Goal: Task Accomplishment & Management: Use online tool/utility

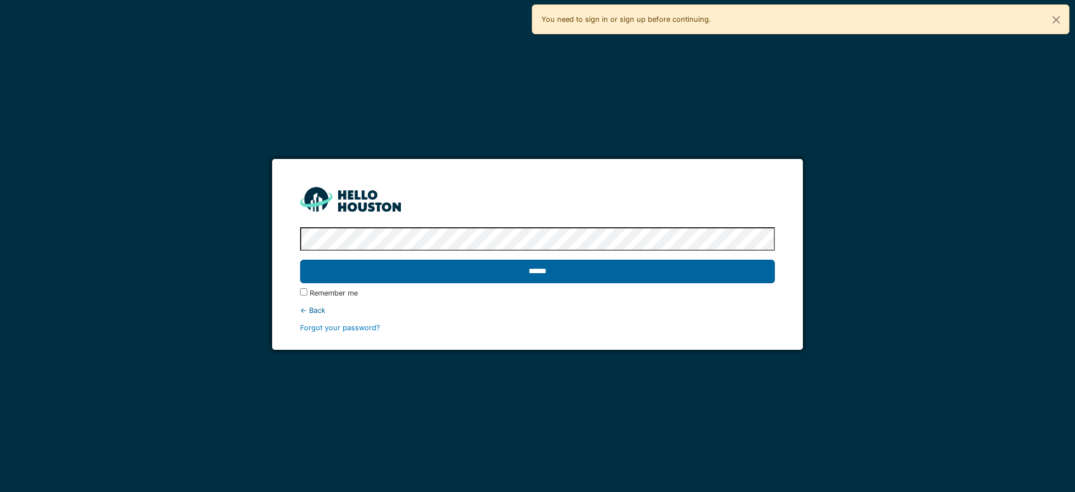
click at [711, 269] on input "******" at bounding box center [537, 272] width 474 height 24
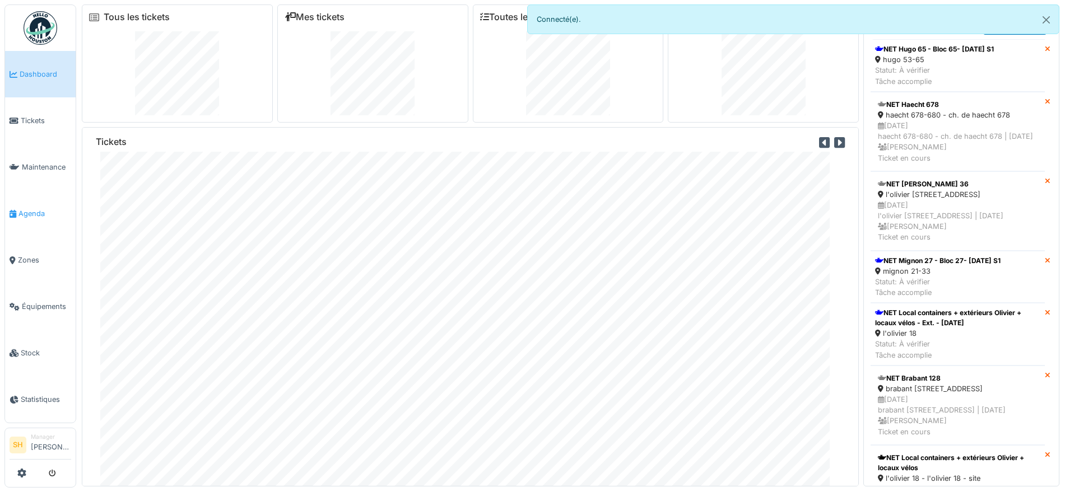
click at [36, 208] on span "Agenda" at bounding box center [44, 213] width 53 height 11
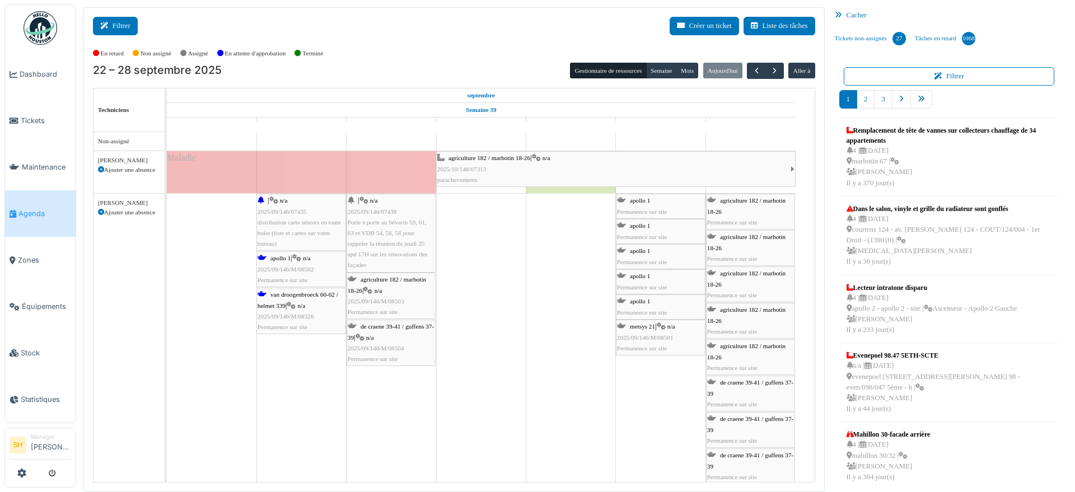
click at [116, 22] on button "Filtrer" at bounding box center [115, 26] width 45 height 18
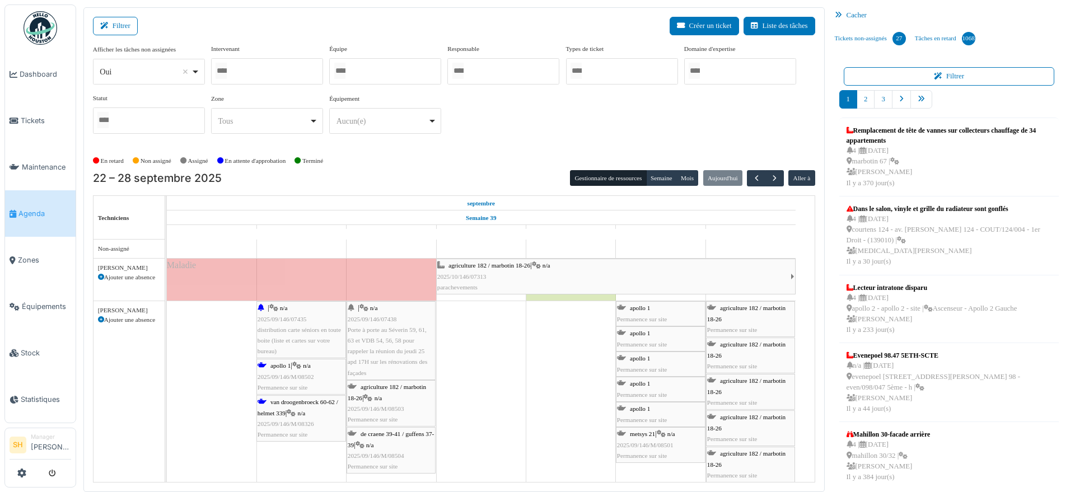
click at [413, 73] on div at bounding box center [385, 71] width 112 height 26
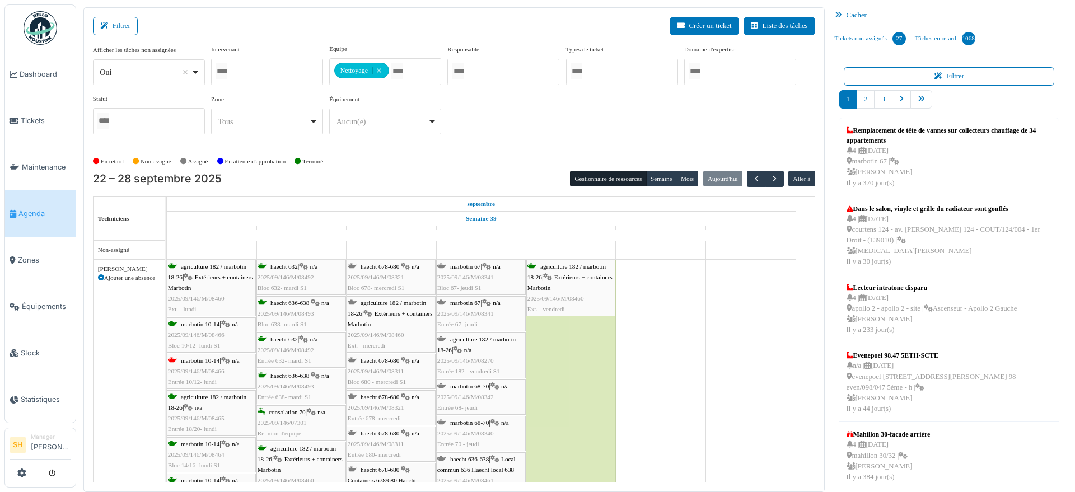
click at [514, 133] on div "Afficher les tâches non assignées *** Oui Remove item Oui Non Intervenant Abdel…" at bounding box center [454, 93] width 722 height 99
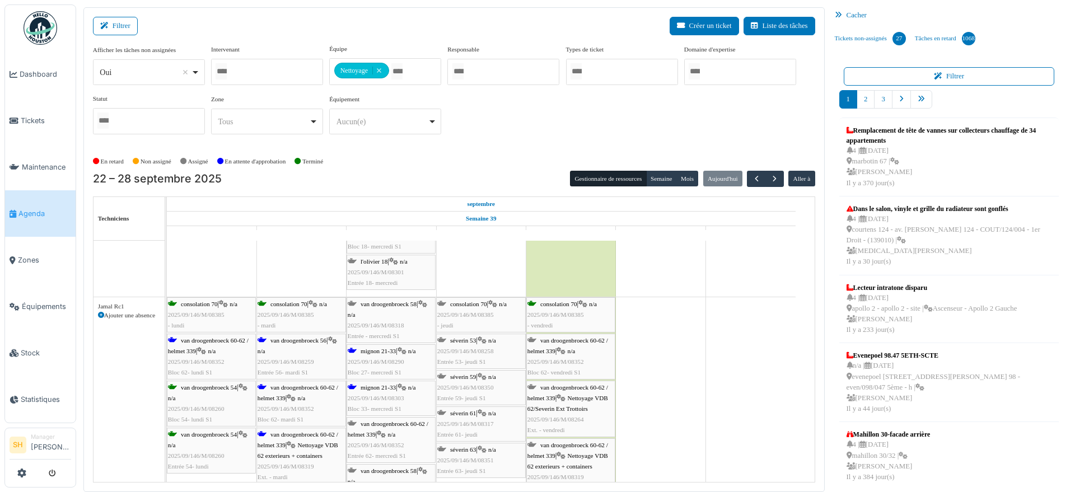
click at [225, 342] on span "van droogenbroeck 60-62 / helmet 339" at bounding box center [208, 345] width 81 height 17
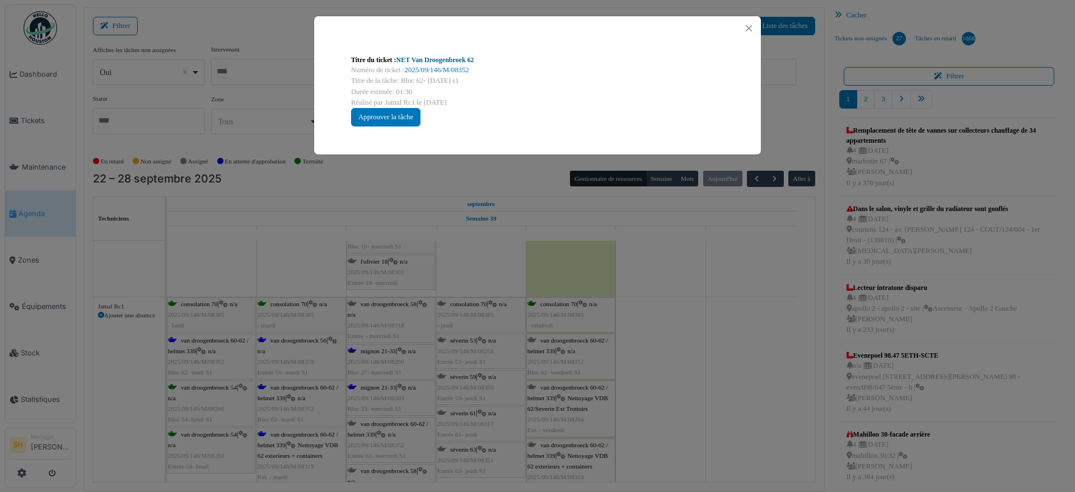
click at [444, 62] on link "NET Van Droogenbroek 62" at bounding box center [436, 60] width 78 height 8
click at [756, 333] on div "Titre du ticket : NET Van Droogenbroek 62 Numéro de ticket : 2025/09/146/M/0835…" at bounding box center [537, 246] width 1075 height 492
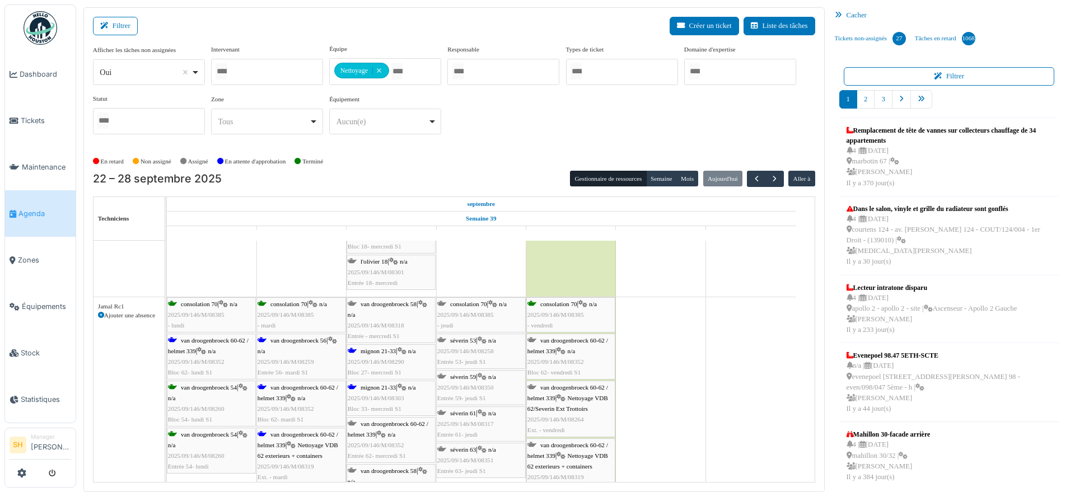
click at [296, 343] on span "van droogenbroeck 56" at bounding box center [299, 340] width 56 height 7
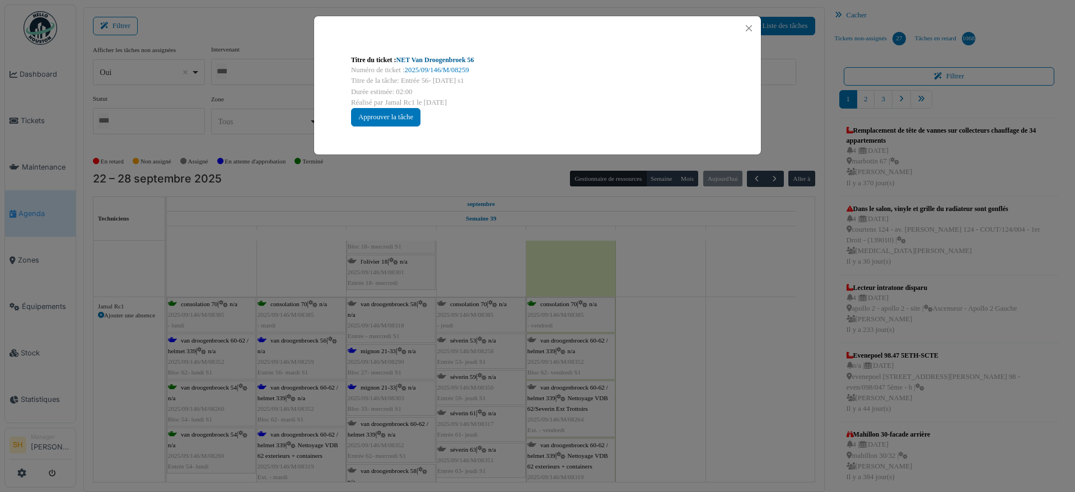
click at [433, 61] on link "NET Van Droogenbroek 56" at bounding box center [436, 60] width 78 height 8
click at [741, 327] on div "Titre du ticket : NET Van Droogenbroek 56 Numéro de ticket : 2025/09/146/M/0825…" at bounding box center [537, 246] width 1075 height 492
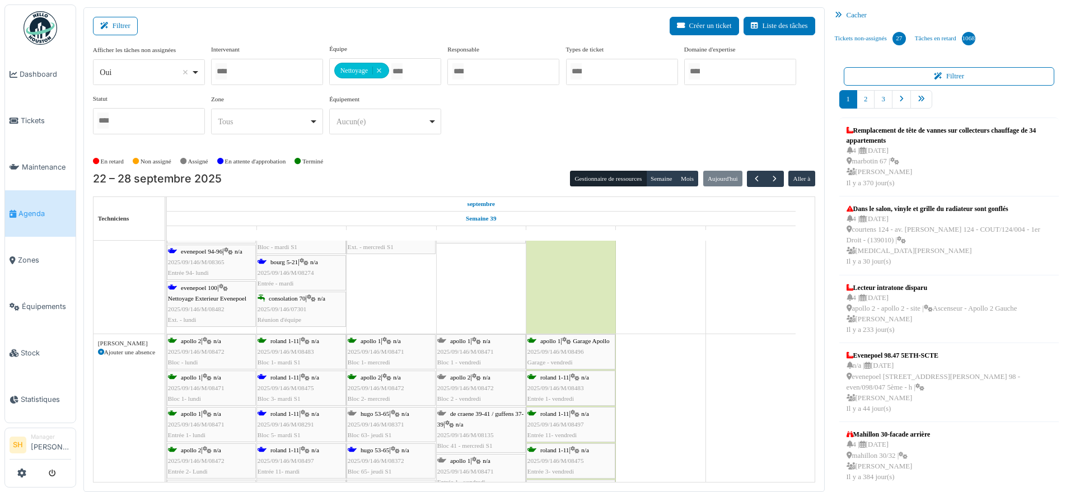
scroll to position [2660, 0]
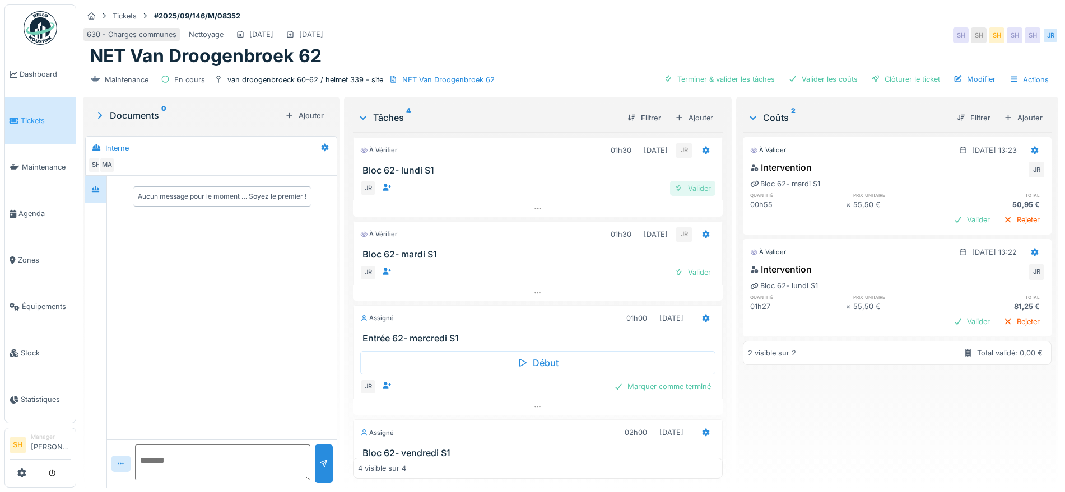
click at [684, 185] on div "Valider" at bounding box center [692, 188] width 45 height 15
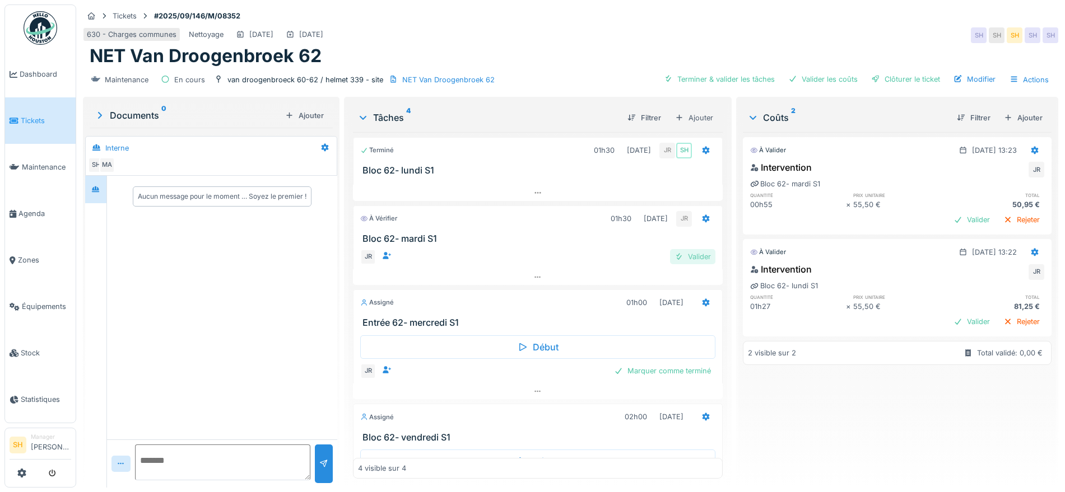
click at [683, 257] on div "Valider" at bounding box center [692, 256] width 45 height 15
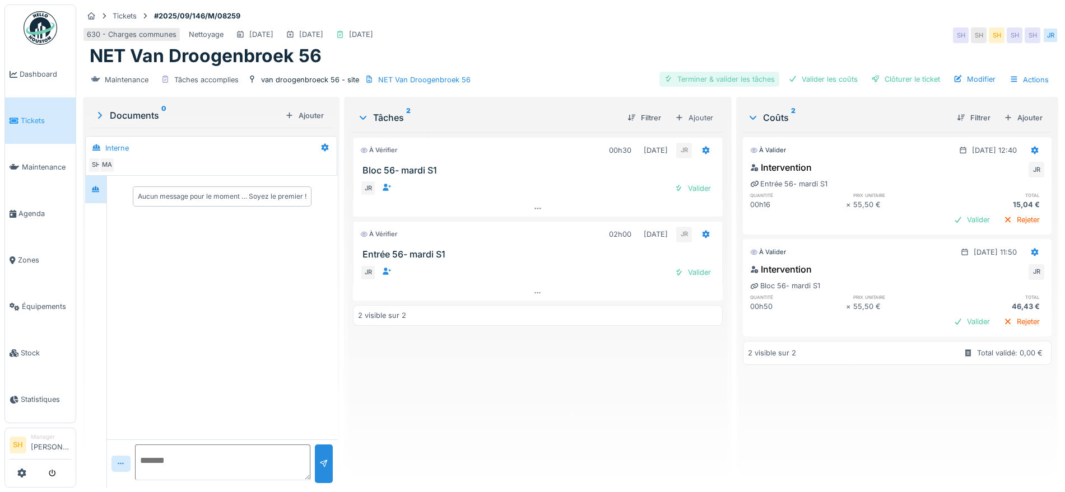
click at [730, 81] on div "Terminer & valider les tâches" at bounding box center [719, 79] width 120 height 15
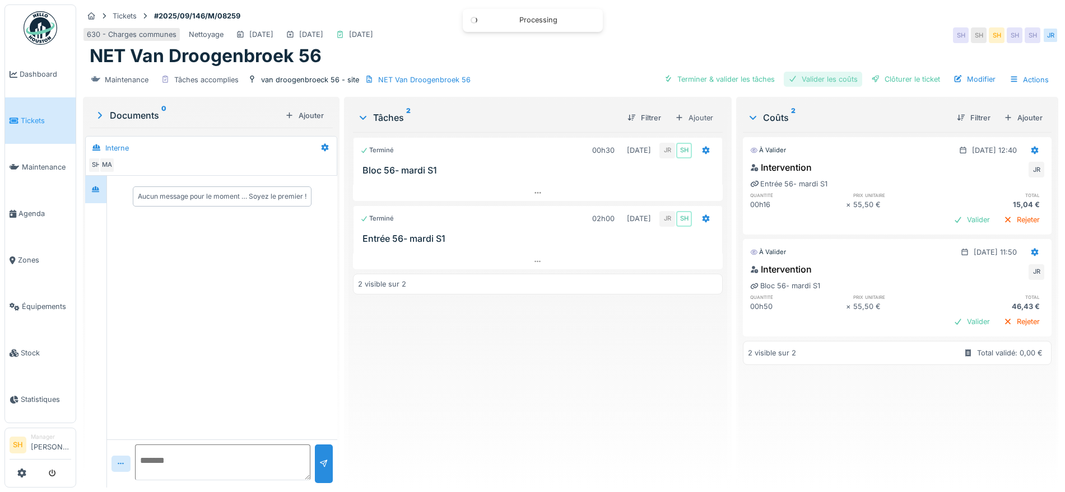
click at [794, 80] on div "Valider les coûts" at bounding box center [823, 79] width 78 height 15
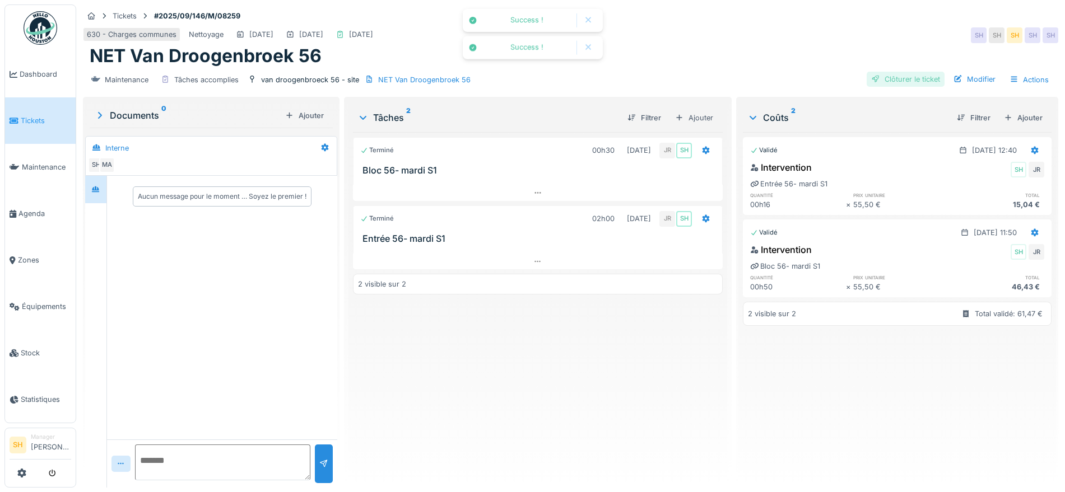
click at [871, 80] on div at bounding box center [875, 79] width 9 height 11
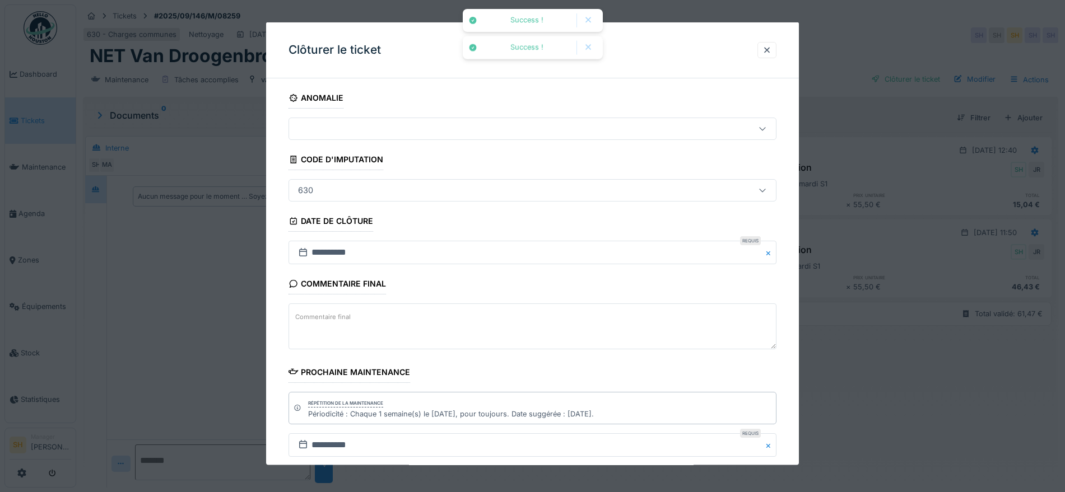
scroll to position [96, 0]
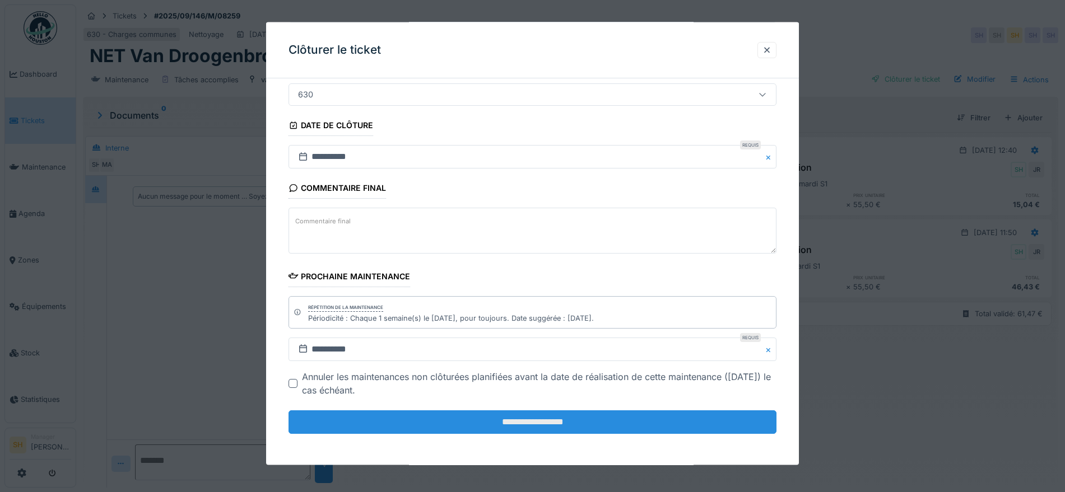
click at [529, 419] on input "**********" at bounding box center [532, 423] width 488 height 24
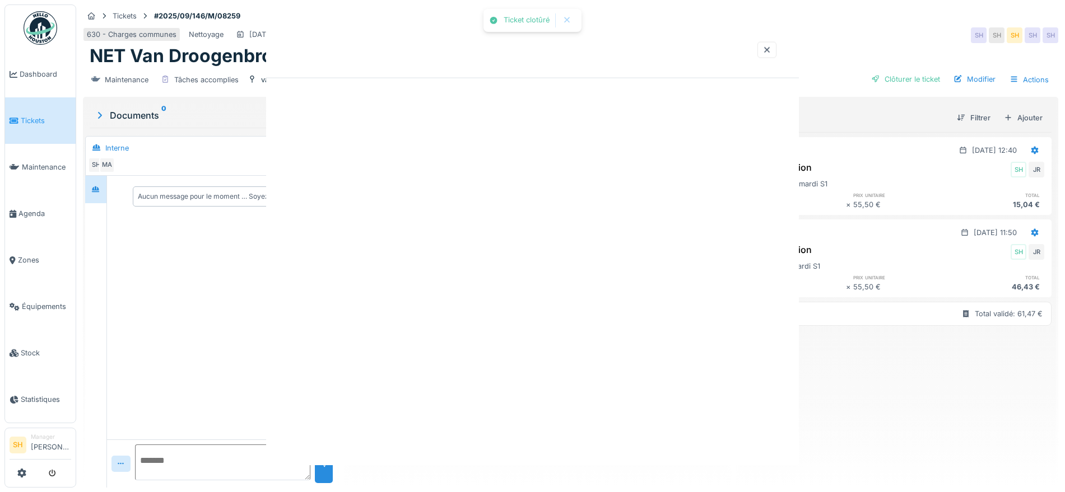
scroll to position [0, 0]
